Goal: Task Accomplishment & Management: Manage account settings

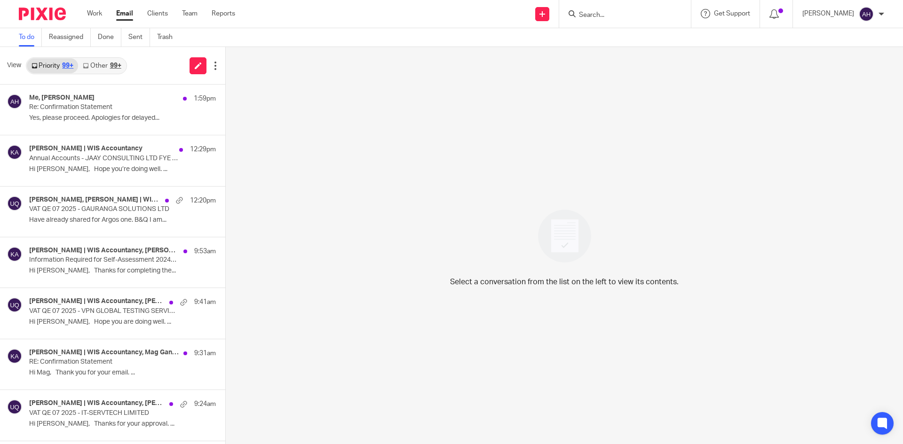
click at [114, 63] on div "99+" at bounding box center [115, 66] width 11 height 7
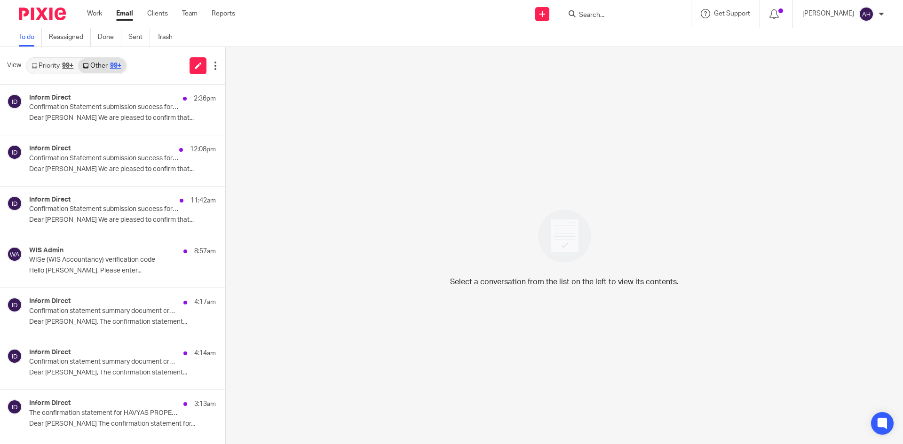
click at [63, 64] on div "99+" at bounding box center [67, 66] width 11 height 7
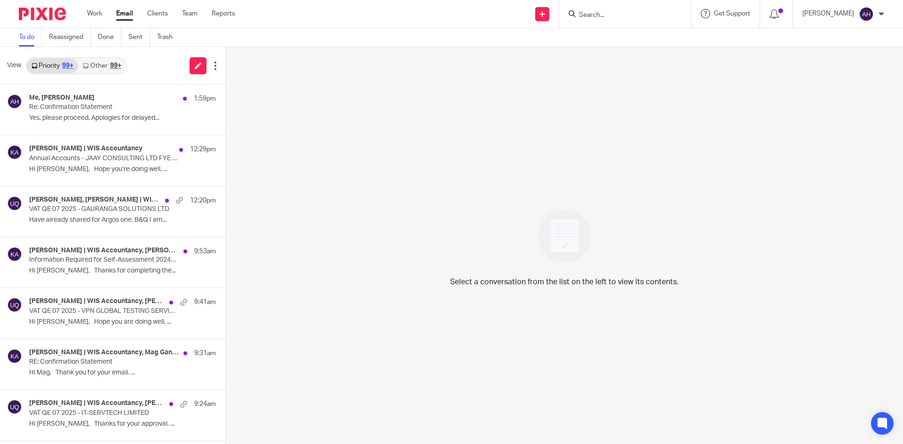
click at [578, 15] on input "Search" at bounding box center [620, 15] width 85 height 8
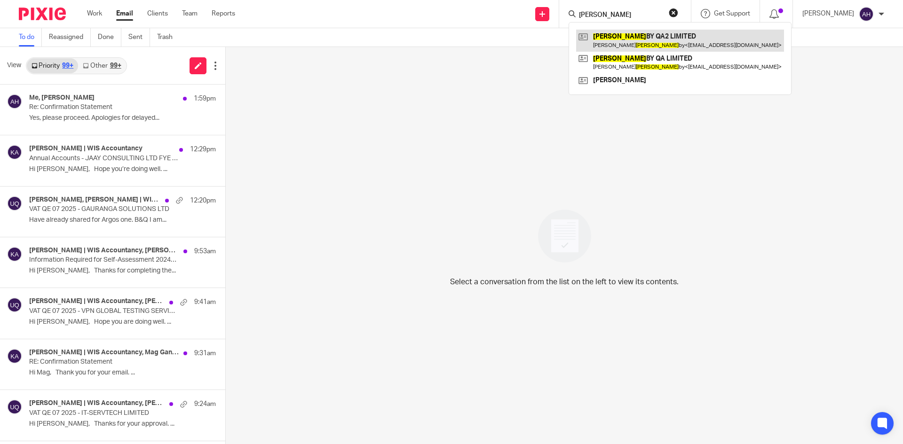
type input "beller"
click at [588, 37] on link at bounding box center [680, 41] width 208 height 22
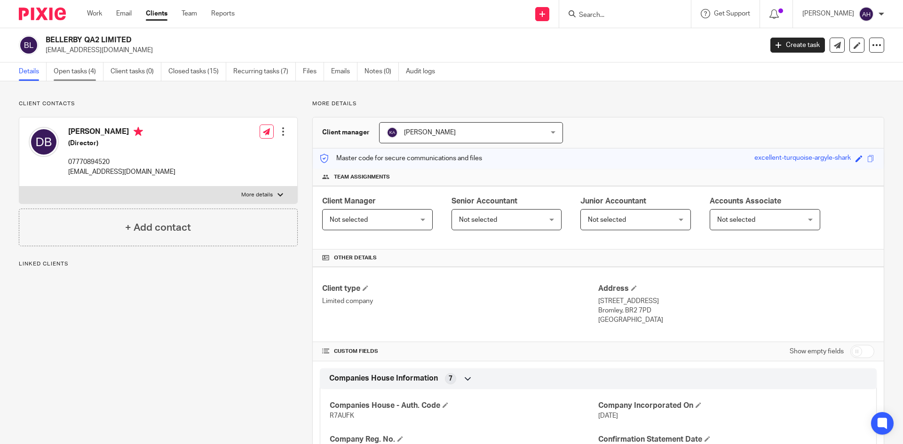
click at [94, 71] on link "Open tasks (4)" at bounding box center [79, 72] width 50 height 18
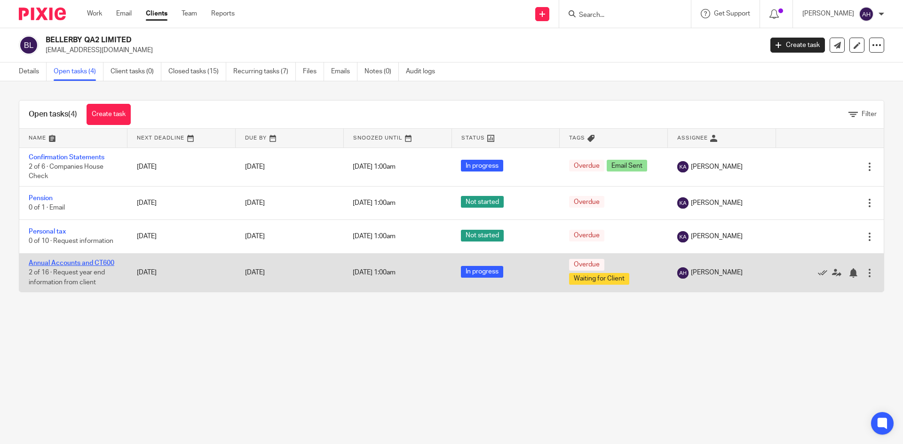
click at [81, 260] on link "Annual Accounts and CT600" at bounding box center [72, 263] width 86 height 7
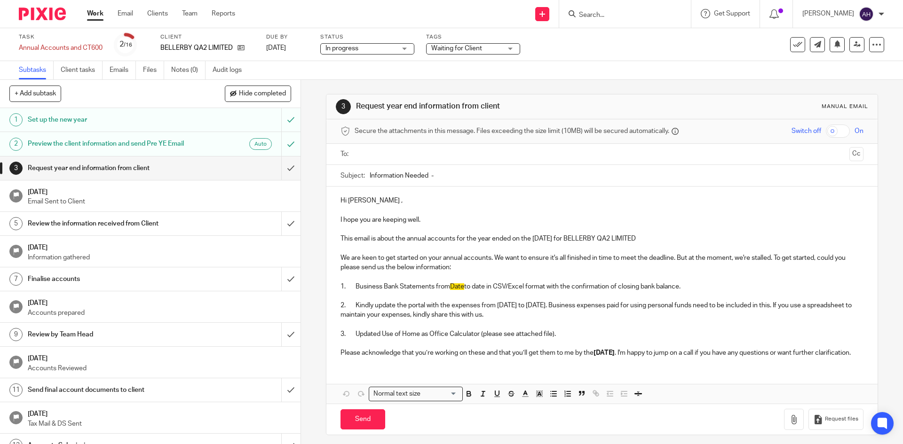
click at [377, 47] on span "In progress" at bounding box center [360, 49] width 71 height 10
click at [377, 47] on div "In progress In progress" at bounding box center [367, 48] width 94 height 11
click at [464, 48] on span "Waiting for Client" at bounding box center [456, 48] width 51 height 7
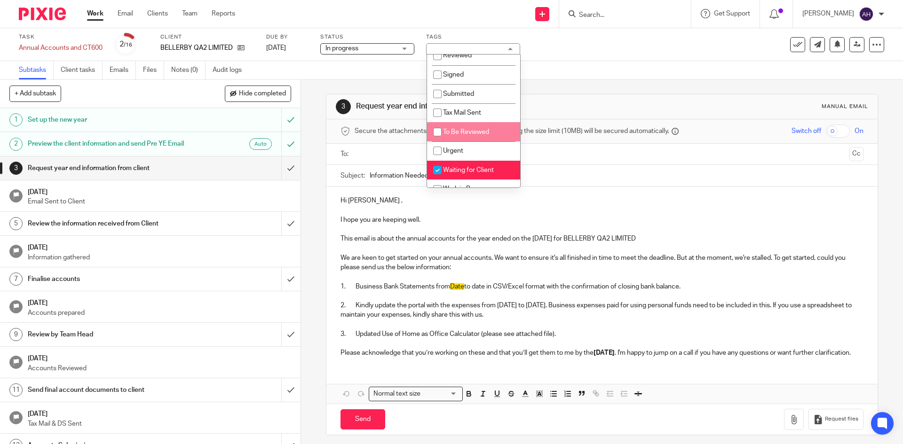
scroll to position [57, 0]
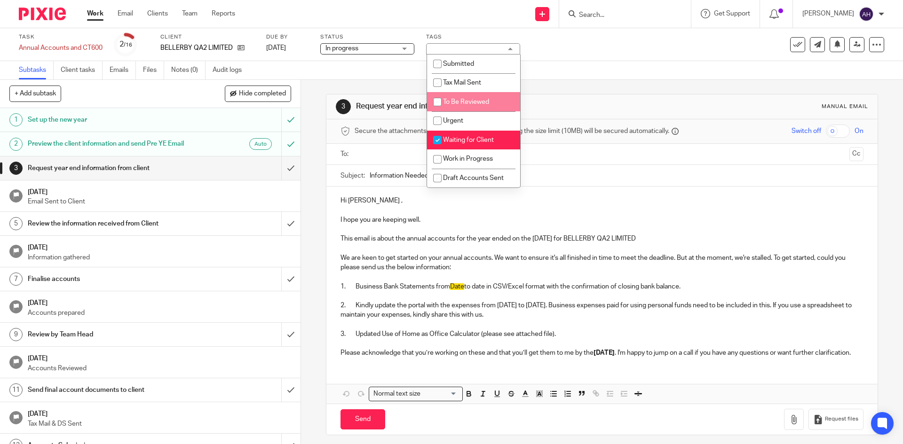
click at [469, 100] on span "To Be Reviewed" at bounding box center [466, 102] width 46 height 7
checkbox input "true"
click at [465, 149] on li "Waiting for Client" at bounding box center [473, 140] width 93 height 19
checkbox input "false"
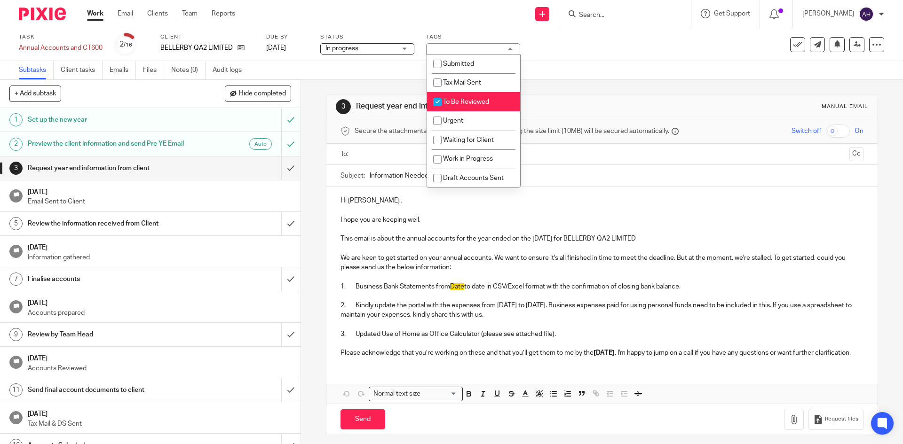
click at [598, 55] on div "Task Annual Accounts and CT600 Save Annual Accounts and CT600 2 /16 Client BELL…" at bounding box center [379, 44] width 721 height 23
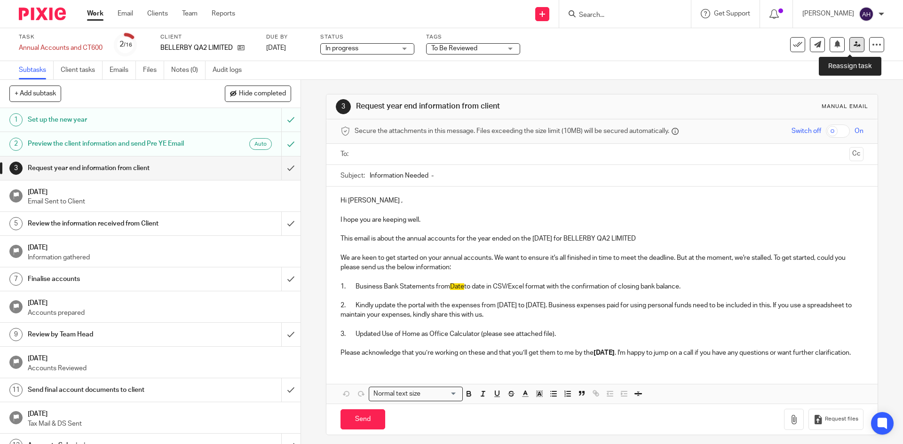
click at [849, 44] on link at bounding box center [856, 44] width 15 height 15
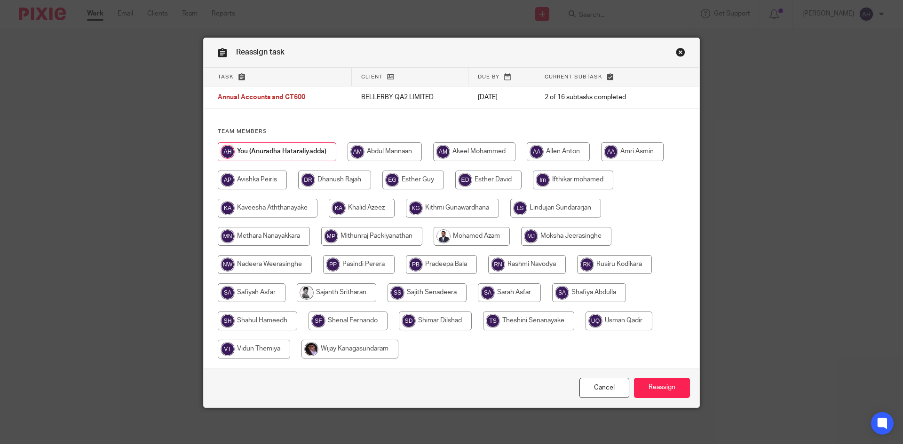
click at [358, 207] on input "radio" at bounding box center [362, 208] width 66 height 19
radio input "true"
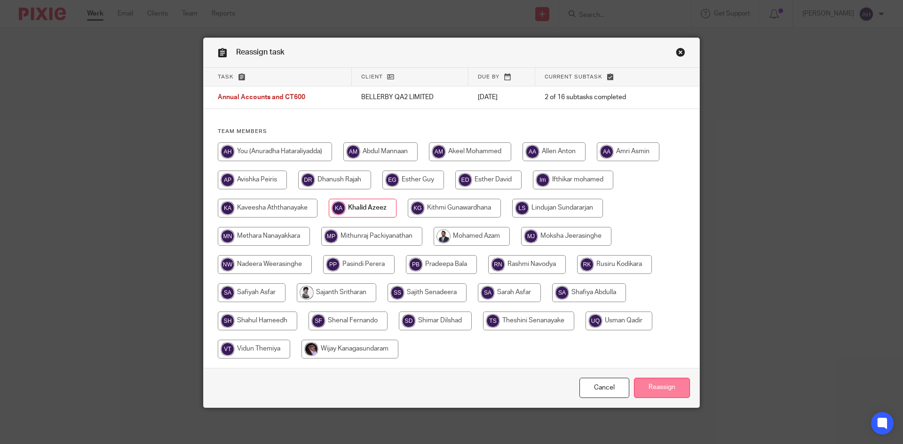
click at [651, 385] on input "Reassign" at bounding box center [662, 388] width 56 height 20
click at [667, 53] on div "Reassign task" at bounding box center [451, 53] width 495 height 30
click at [670, 55] on div "Reassign task" at bounding box center [451, 53] width 495 height 30
